Goal: Information Seeking & Learning: Check status

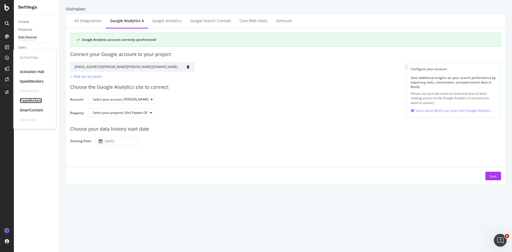
click at [31, 101] on div "PageWorkers" at bounding box center [31, 100] width 22 height 5
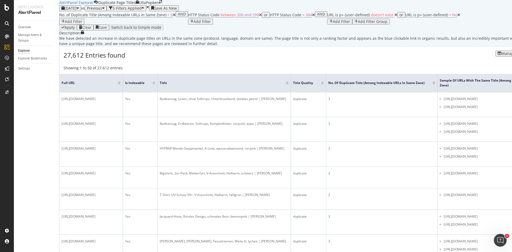
scroll to position [27, 0]
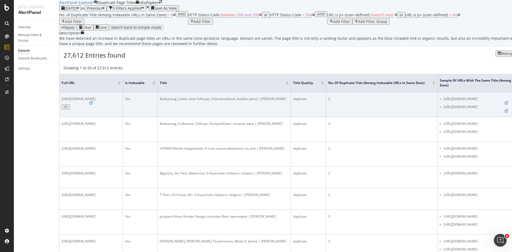
drag, startPoint x: 143, startPoint y: 139, endPoint x: 67, endPoint y: 131, distance: 76.0
click at [67, 117] on td "https://www.ullapopken.de/de/bademode/badeanzuege/badeanzug-linien-ohne-softcup…" at bounding box center [92, 104] width 64 height 25
copy span "https://www.ullapopken.de/de/bademode/badeanzuege/badeanzug-linien-ohne-softcup…"
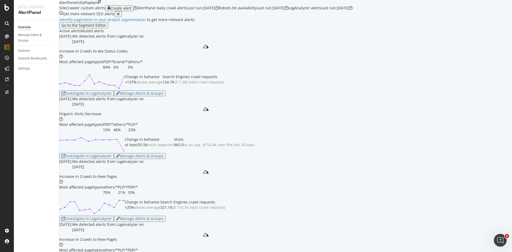
scroll to position [427, 0]
